Goal: Task Accomplishment & Management: Use online tool/utility

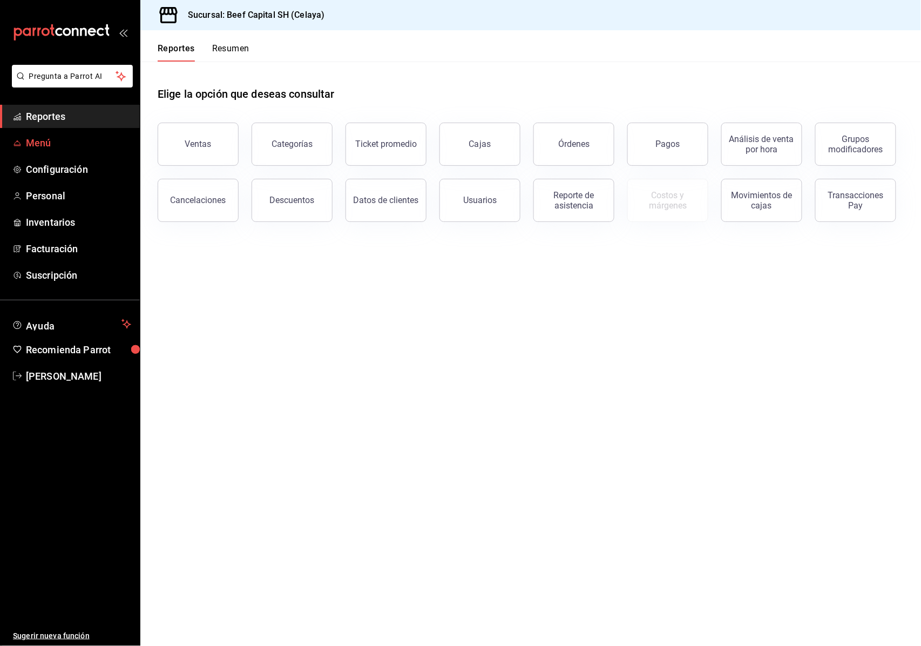
click at [59, 140] on span "Menú" at bounding box center [78, 143] width 105 height 15
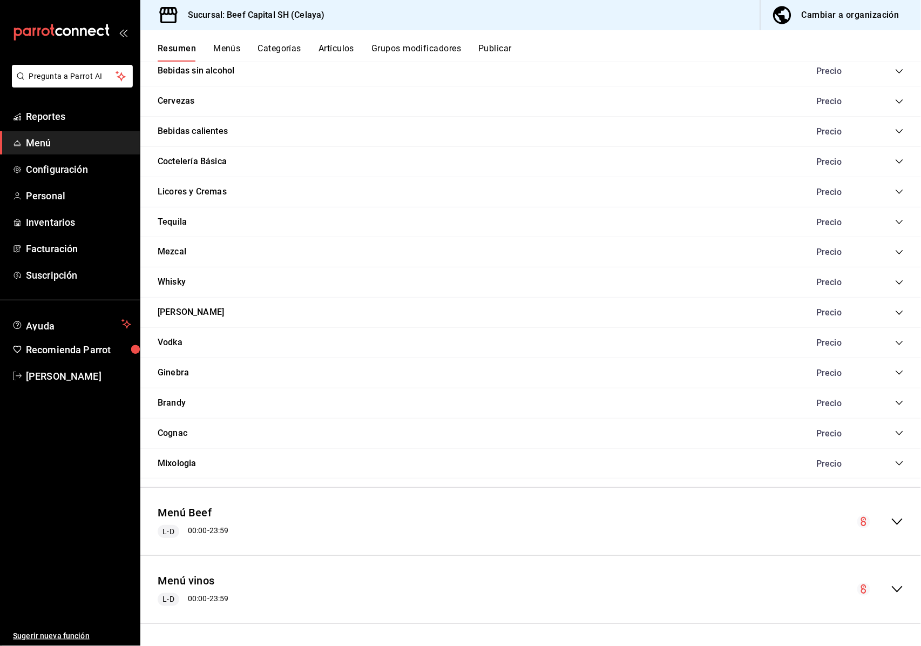
scroll to position [4083, 0]
click at [224, 509] on div "Menú Beef L-D 00:00 - 23:59" at bounding box center [193, 521] width 71 height 33
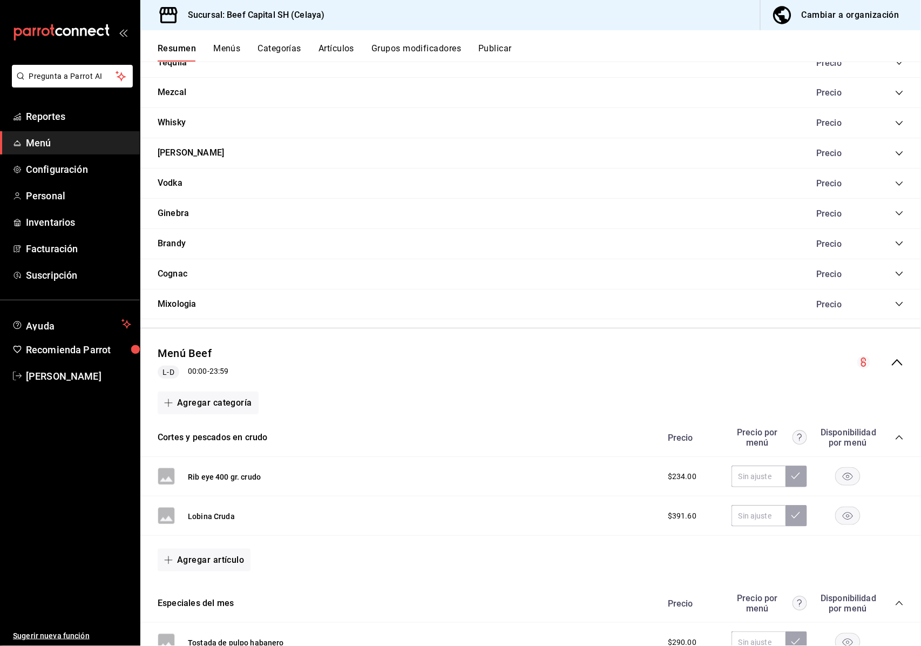
scroll to position [4227, 0]
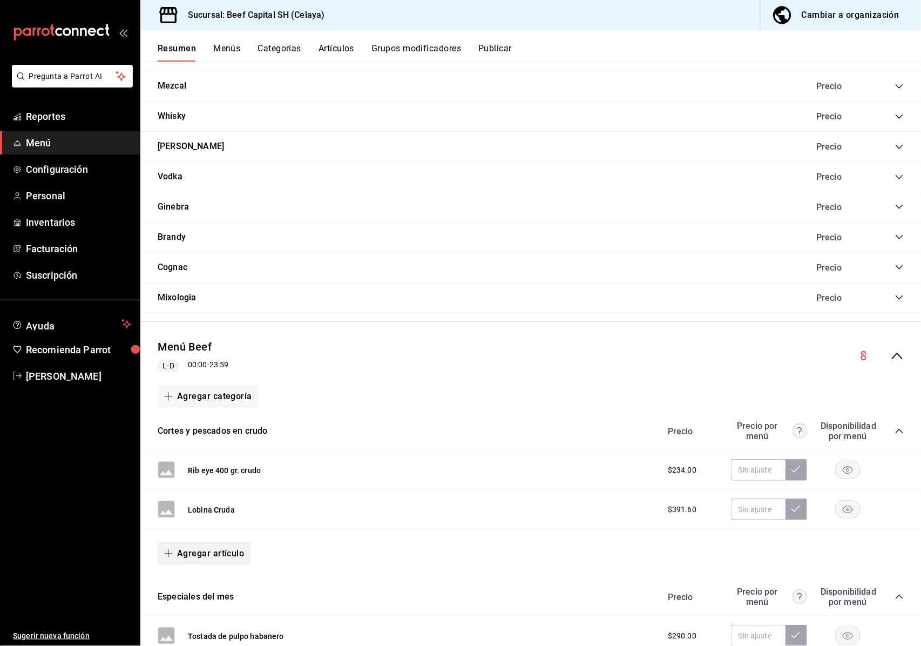
click at [217, 565] on button "Agregar artículo" at bounding box center [204, 553] width 93 height 23
click at [208, 618] on li "Artículo nuevo" at bounding box center [200, 619] width 85 height 26
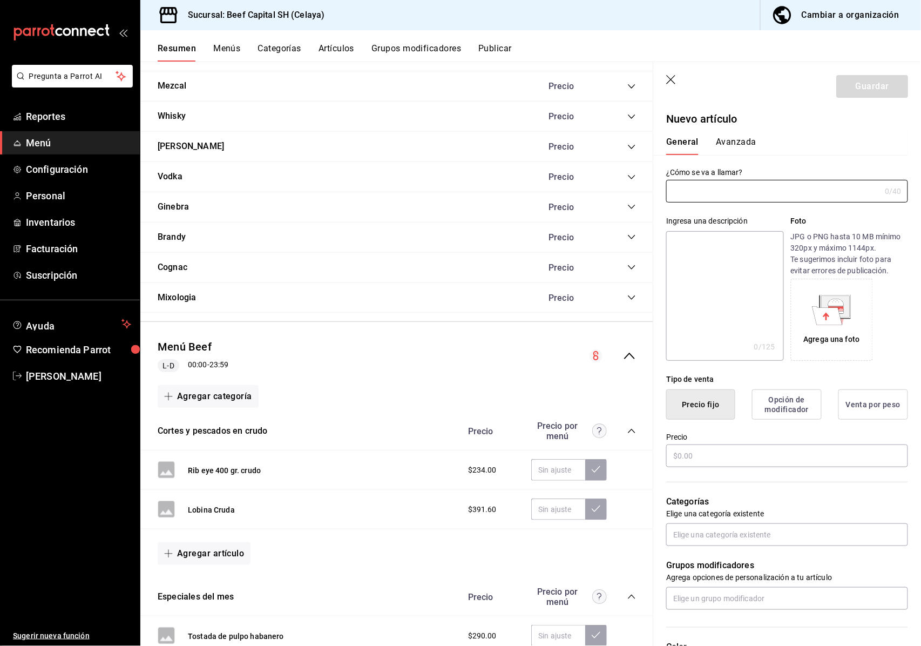
type input "AR-1758664470855"
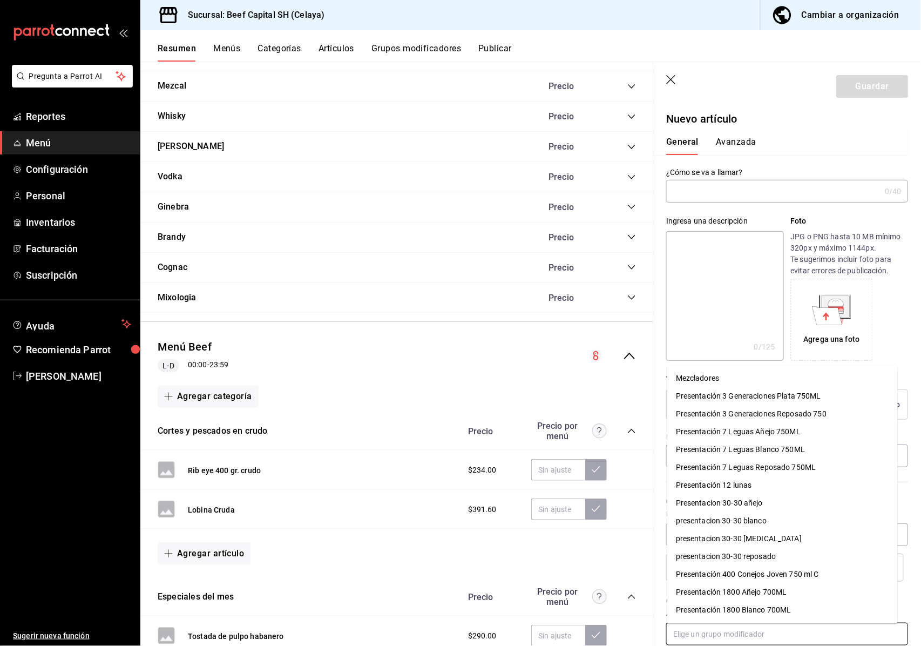
drag, startPoint x: 875, startPoint y: 638, endPoint x: 867, endPoint y: 625, distance: 15.7
click at [867, 620] on input "text" at bounding box center [787, 633] width 242 height 23
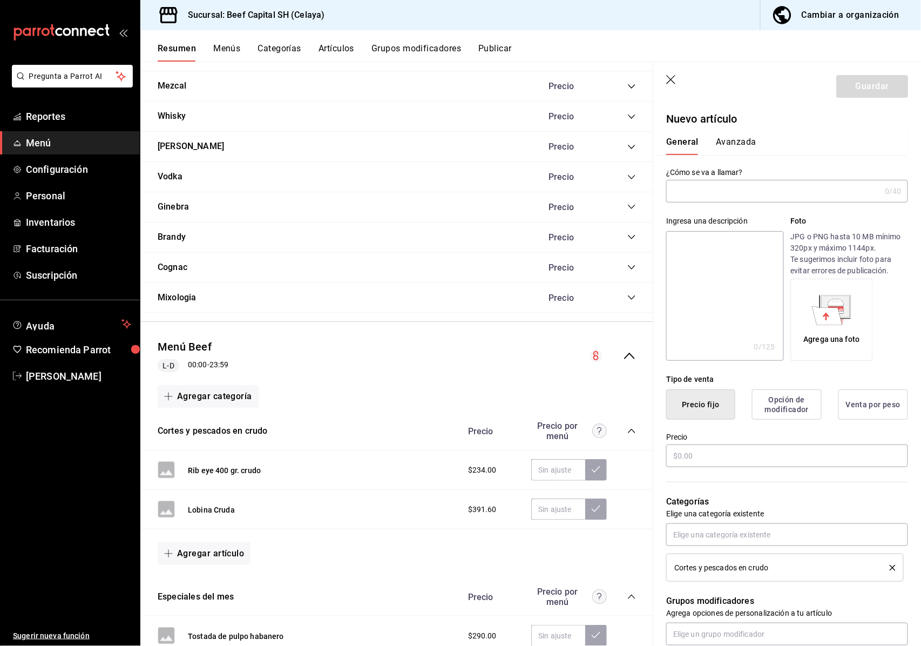
click at [707, 188] on input "text" at bounding box center [773, 191] width 214 height 22
type input "Picanha cruda 1 kg."
click at [714, 450] on input "text" at bounding box center [787, 455] width 242 height 23
type input "$334.00"
click at [858, 82] on button "Guardar" at bounding box center [872, 86] width 72 height 23
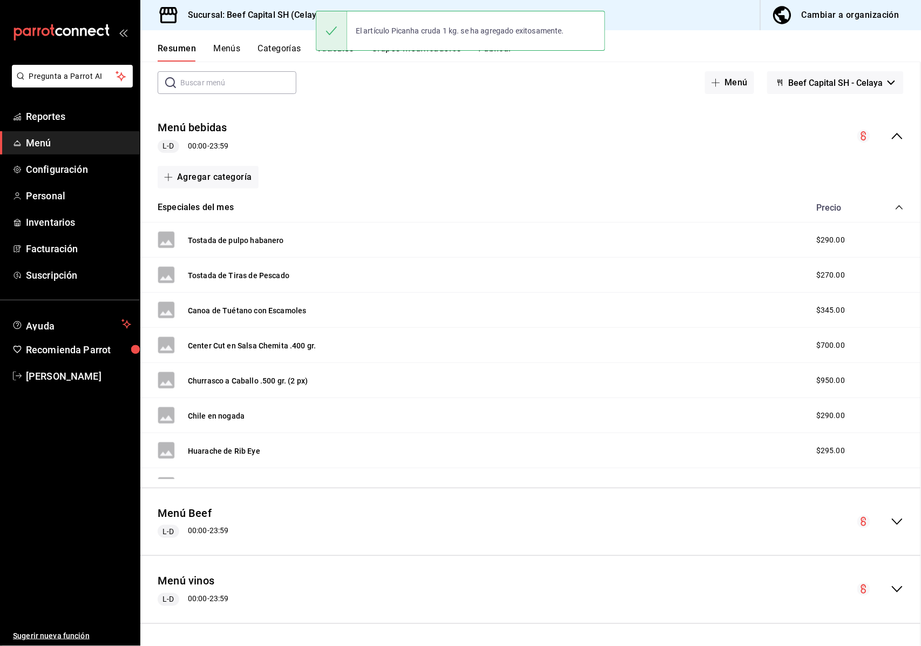
scroll to position [52, 0]
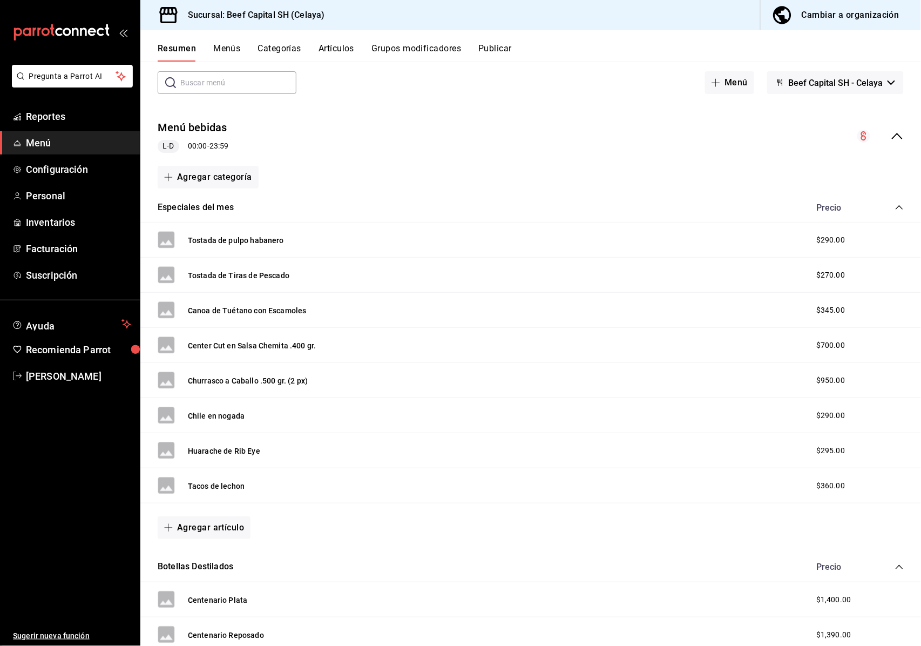
drag, startPoint x: 547, startPoint y: 121, endPoint x: 410, endPoint y: 258, distance: 193.2
click at [410, 258] on div "Tostada de Tiras de Pescado $270.00" at bounding box center [530, 275] width 781 height 35
click at [57, 108] on link "Reportes" at bounding box center [70, 116] width 140 height 23
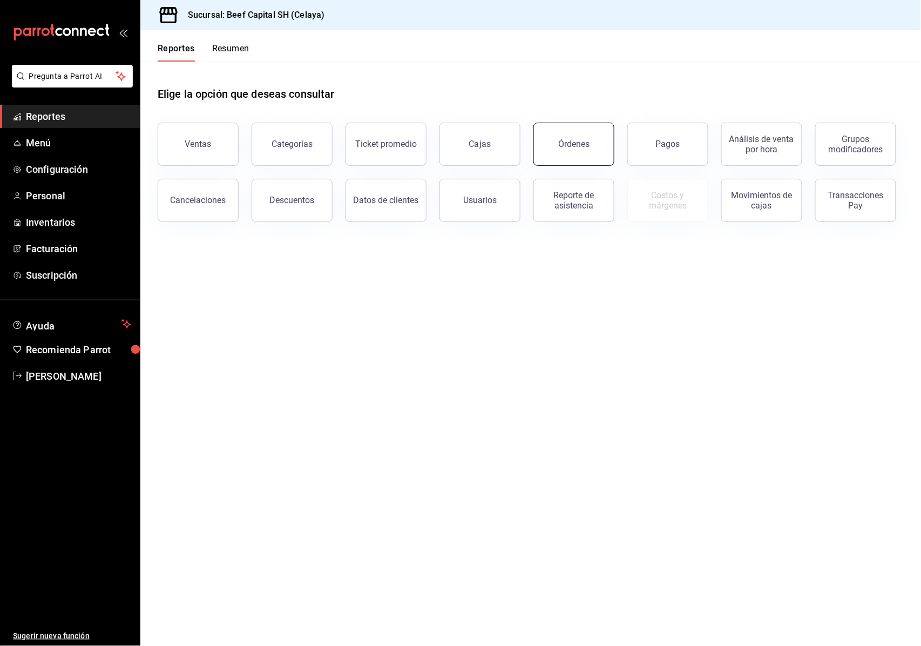
click at [572, 143] on div "Órdenes" at bounding box center [573, 144] width 31 height 10
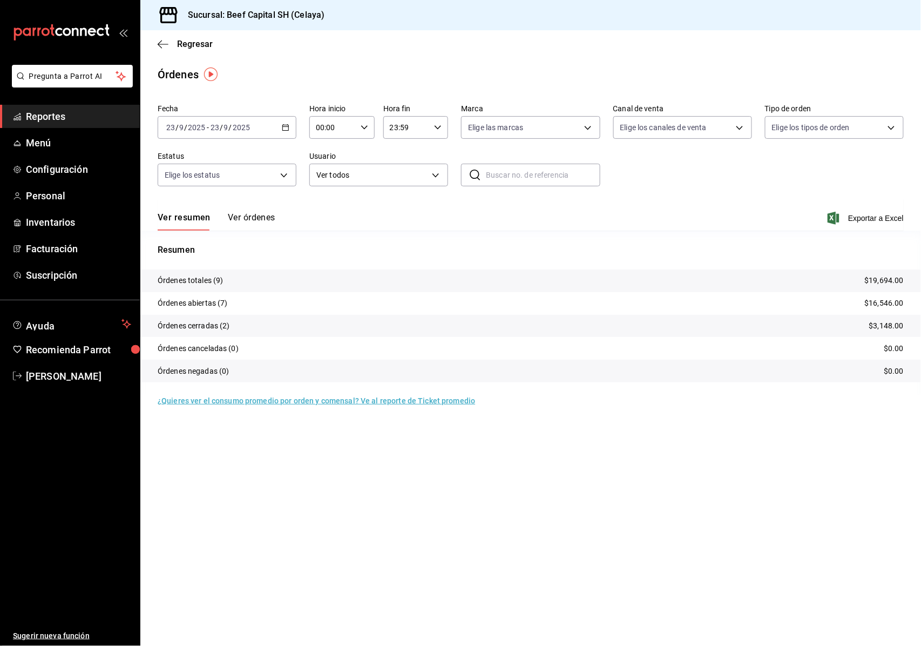
drag, startPoint x: 468, startPoint y: 208, endPoint x: 415, endPoint y: 278, distance: 87.5
drag, startPoint x: 415, startPoint y: 278, endPoint x: 379, endPoint y: 588, distance: 313.0
click at [379, 588] on main "Regresar Órdenes Fecha [DATE] [DATE] - [DATE] [DATE] Hora inicio 00:00 Hora ini…" at bounding box center [530, 337] width 781 height 615
click at [292, 574] on main "Regresar Órdenes Fecha [DATE] [DATE] - [DATE] [DATE] Hora inicio 00:00 Hora ini…" at bounding box center [530, 337] width 781 height 615
click at [48, 119] on span "Reportes" at bounding box center [78, 116] width 105 height 15
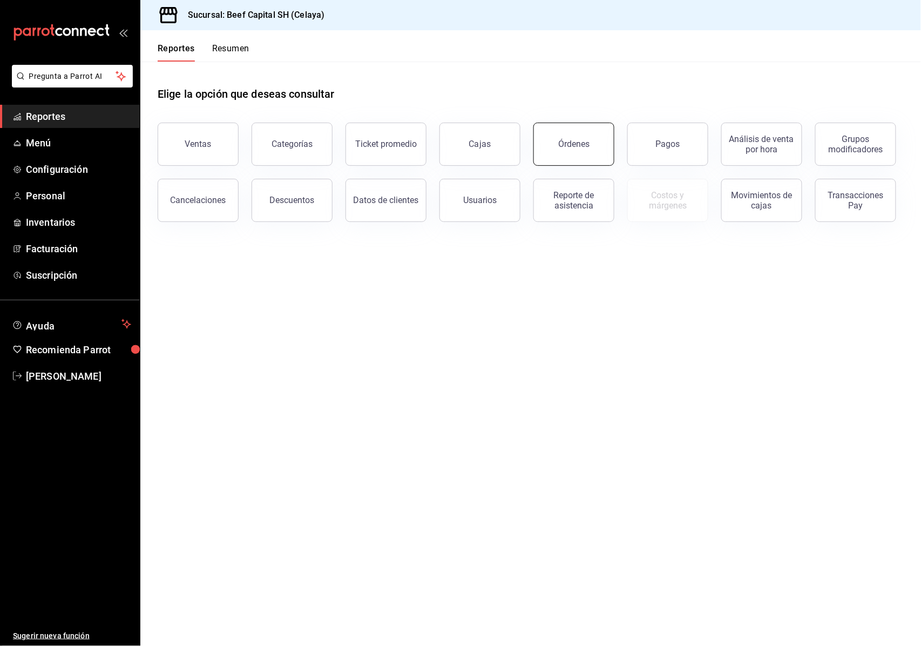
click at [572, 139] on div "Órdenes" at bounding box center [573, 144] width 31 height 10
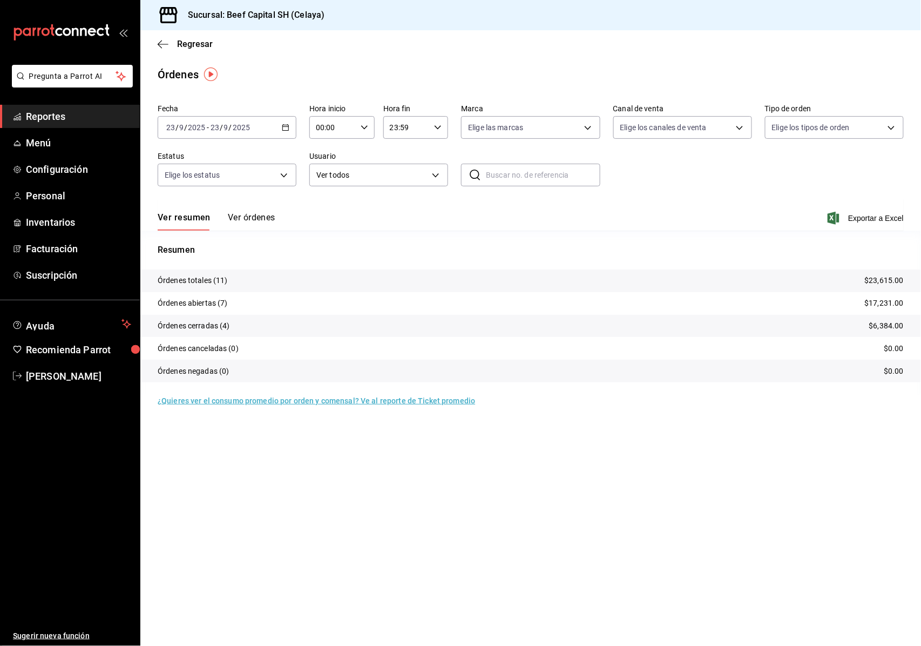
click at [58, 122] on span "Reportes" at bounding box center [78, 116] width 105 height 15
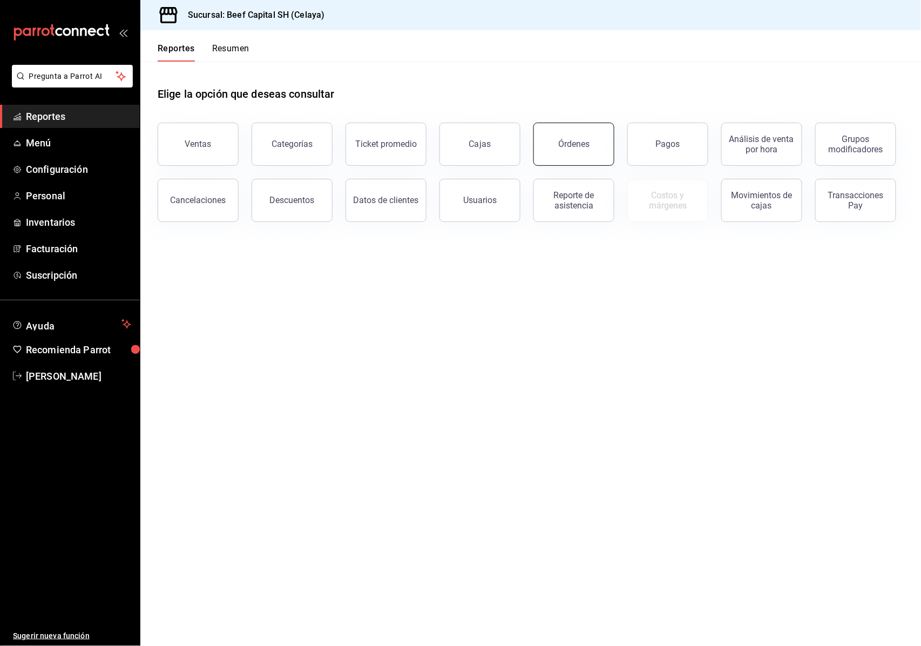
click at [553, 148] on button "Órdenes" at bounding box center [573, 144] width 81 height 43
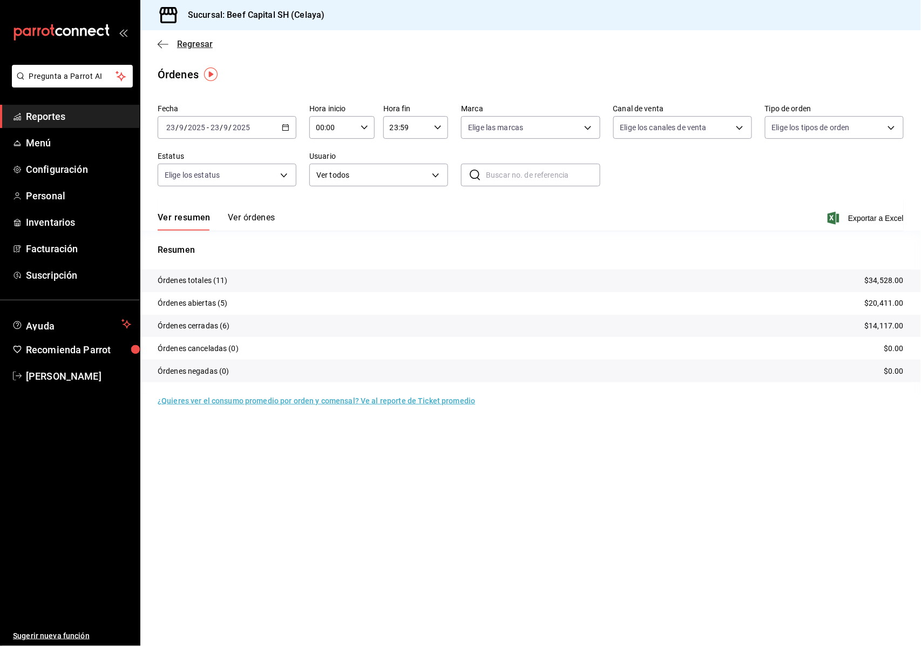
click at [165, 41] on icon "button" at bounding box center [163, 44] width 11 height 10
